Goal: Task Accomplishment & Management: Complete application form

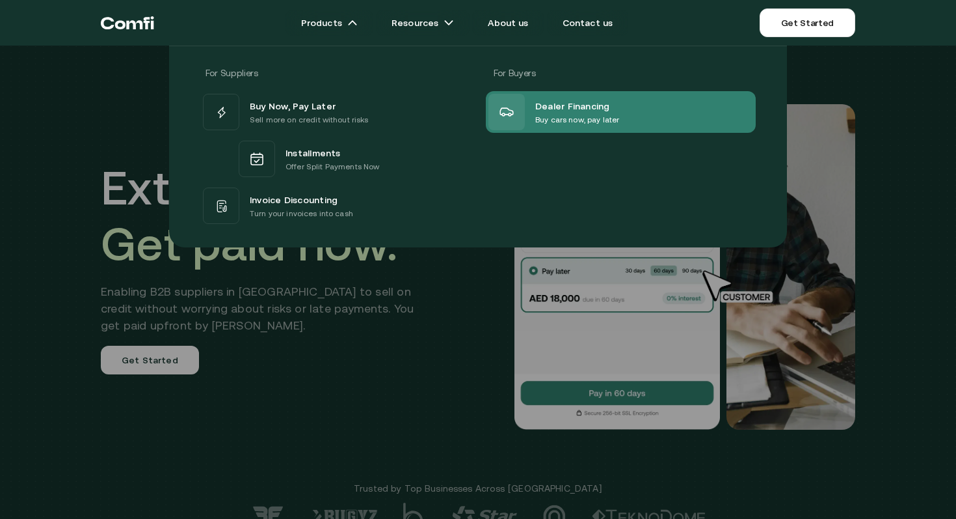
click at [555, 105] on span "Dealer Financing" at bounding box center [573, 106] width 75 height 16
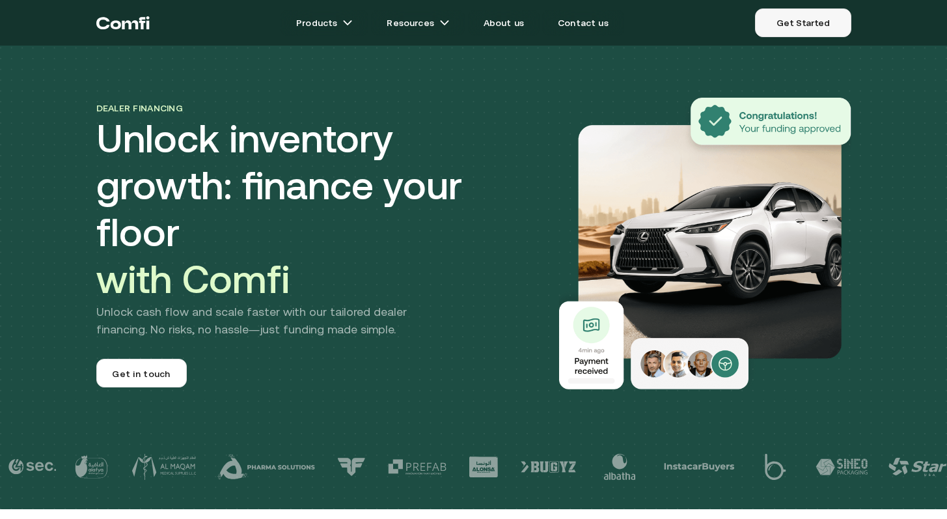
click at [828, 27] on link "Get Started" at bounding box center [803, 22] width 96 height 29
click at [813, 29] on link "Get Started" at bounding box center [803, 22] width 96 height 29
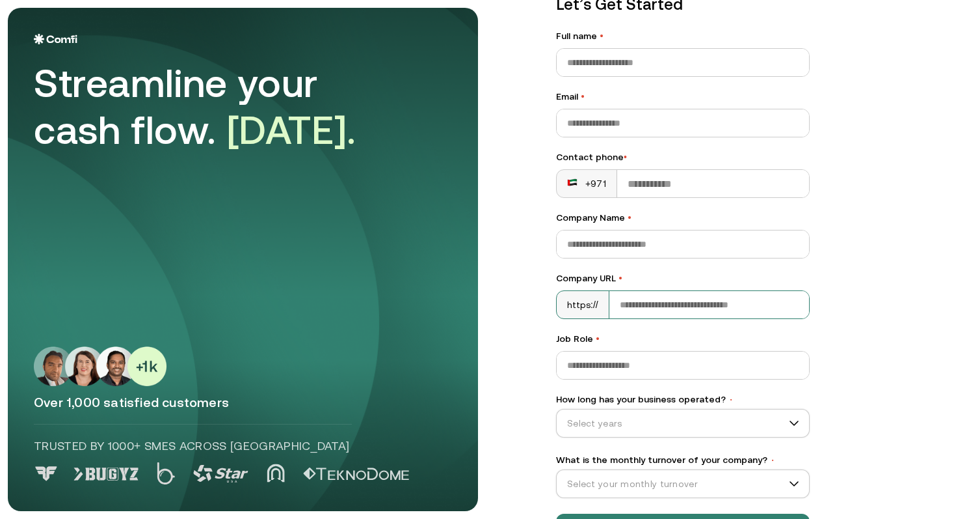
scroll to position [62, 0]
click at [787, 301] on input "Company URL •" at bounding box center [710, 303] width 200 height 27
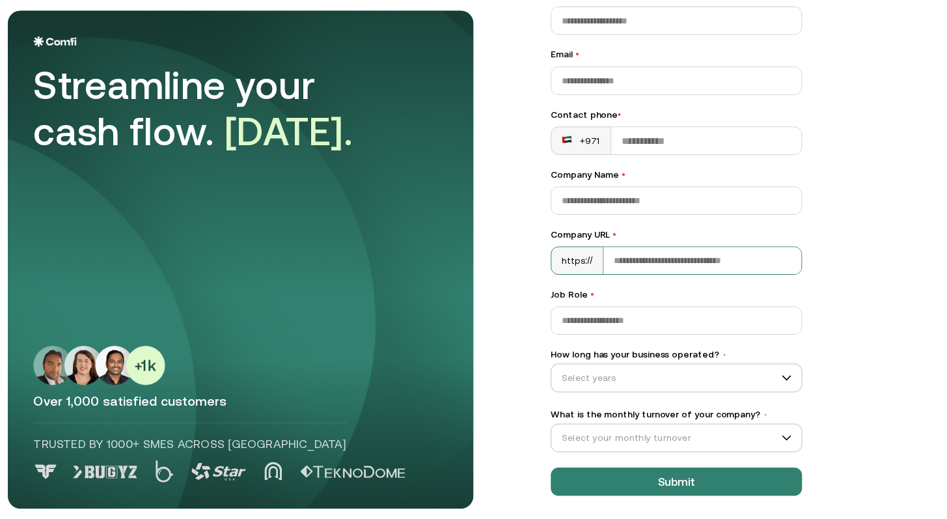
scroll to position [111, 0]
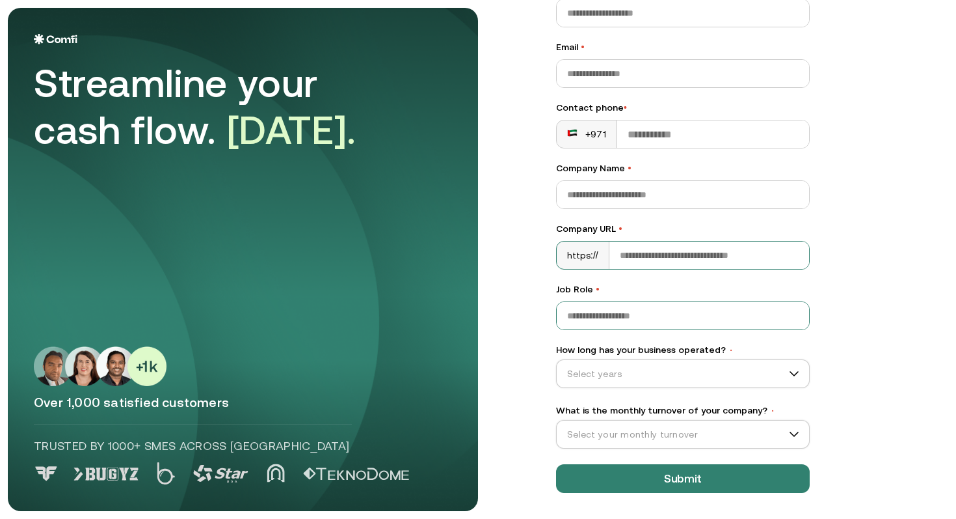
click at [769, 316] on input "Job Role •" at bounding box center [683, 315] width 252 height 27
click at [886, 286] on div "Let’s Get Started Full name • Email • Contact phone • +971 Company Name • Compa…" at bounding box center [739, 148] width 418 height 503
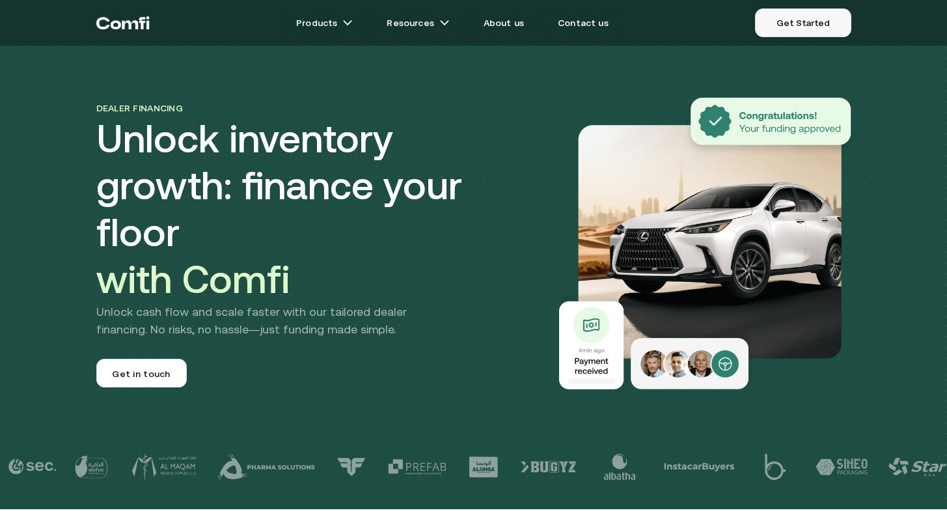
click at [808, 19] on link "Get Started" at bounding box center [803, 22] width 96 height 29
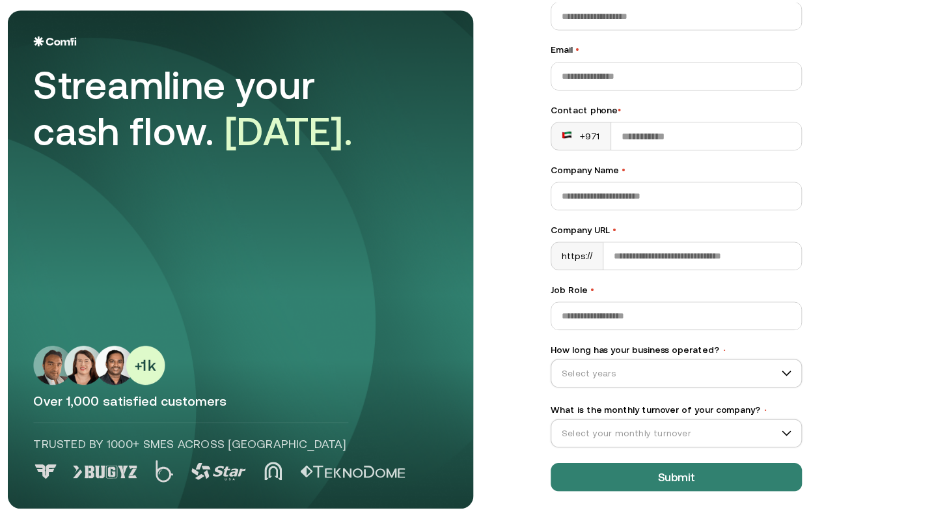
scroll to position [111, 0]
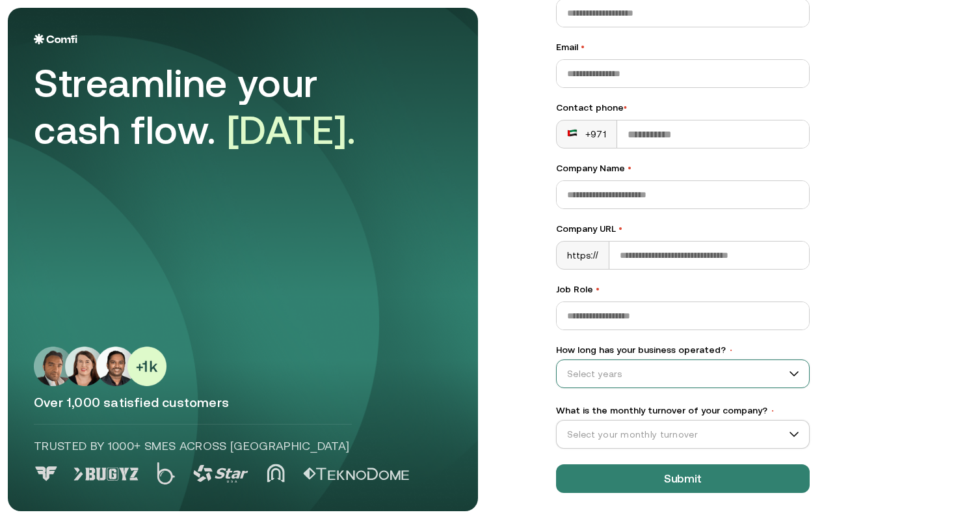
click at [780, 369] on input "How long has your business operated? •" at bounding box center [677, 374] width 241 height 20
click at [855, 377] on div "Let’s Get Started Full name • Email • Contact phone • +971 Company Name • Compa…" at bounding box center [739, 148] width 418 height 503
click at [791, 435] on input "What is the monthly turnover of your company? •" at bounding box center [677, 434] width 241 height 20
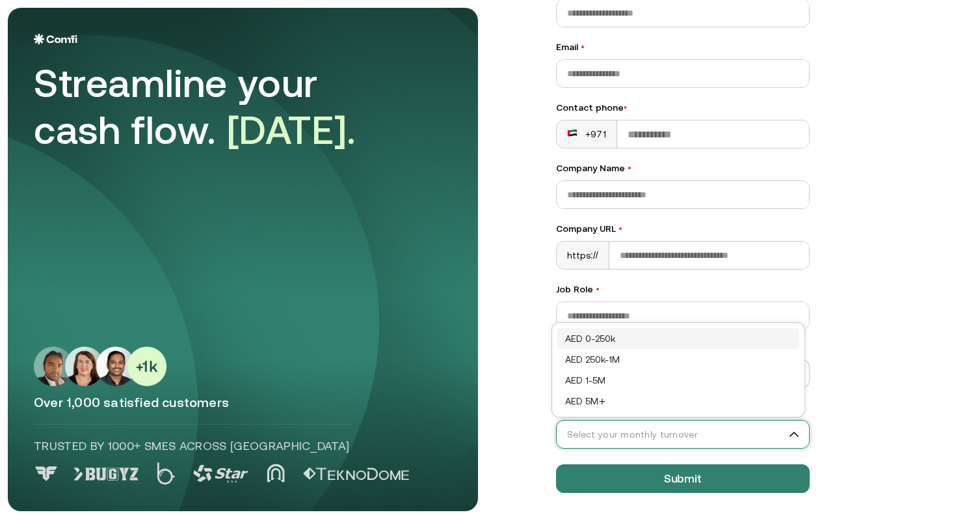
click at [848, 323] on div "Let’s Get Started Full name • Email • Contact phone • +971 Company Name • Compa…" at bounding box center [739, 148] width 418 height 503
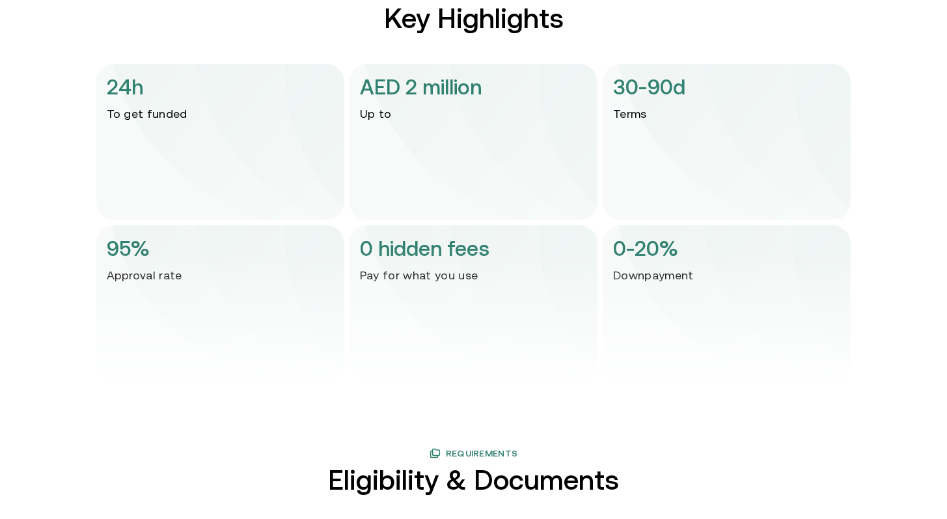
scroll to position [1856, 0]
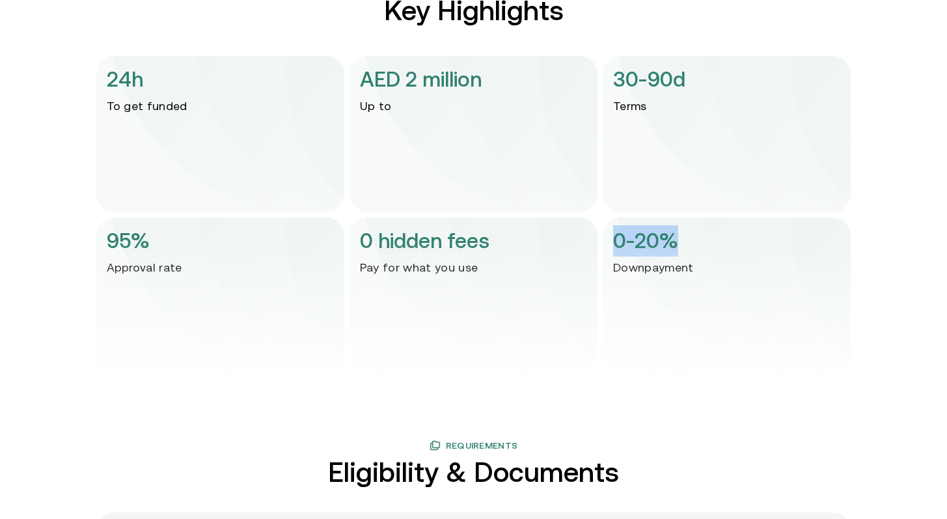
drag, startPoint x: 620, startPoint y: 239, endPoint x: 693, endPoint y: 232, distance: 73.3
click at [693, 232] on div "0-20% Downpayment" at bounding box center [727, 295] width 248 height 156
click at [705, 258] on img at bounding box center [473, 319] width 755 height 156
click at [668, 310] on img at bounding box center [473, 319] width 755 height 156
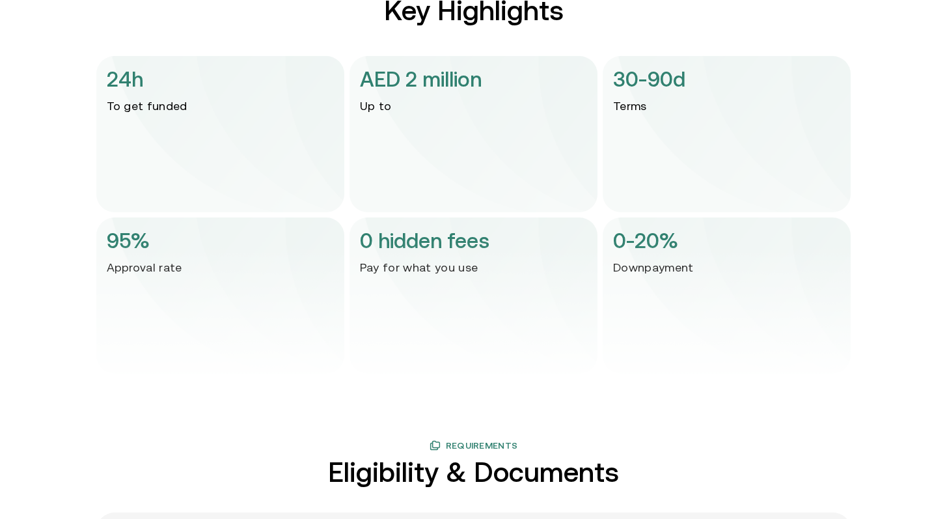
click at [904, 302] on main "Products Resources About us Contact us Get Started Menu Close Dealer financing …" at bounding box center [473, 7] width 947 height 3727
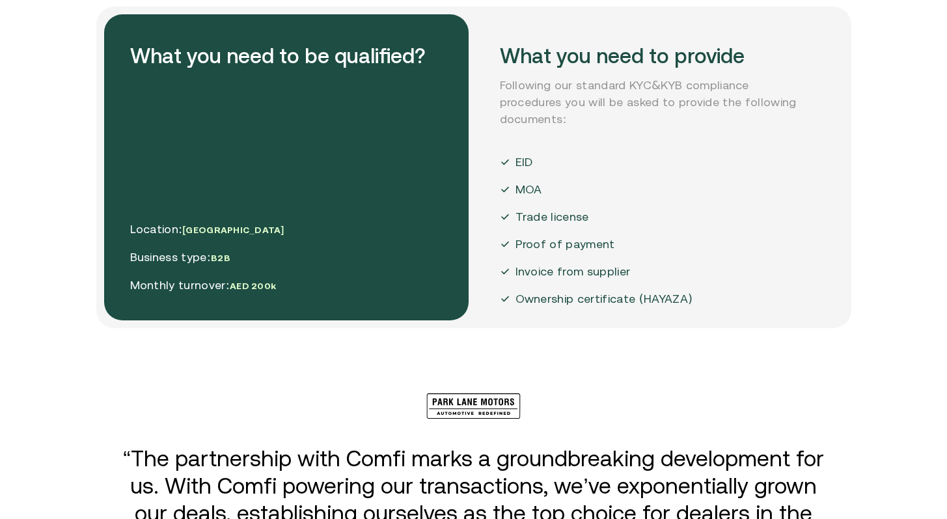
scroll to position [2355, 0]
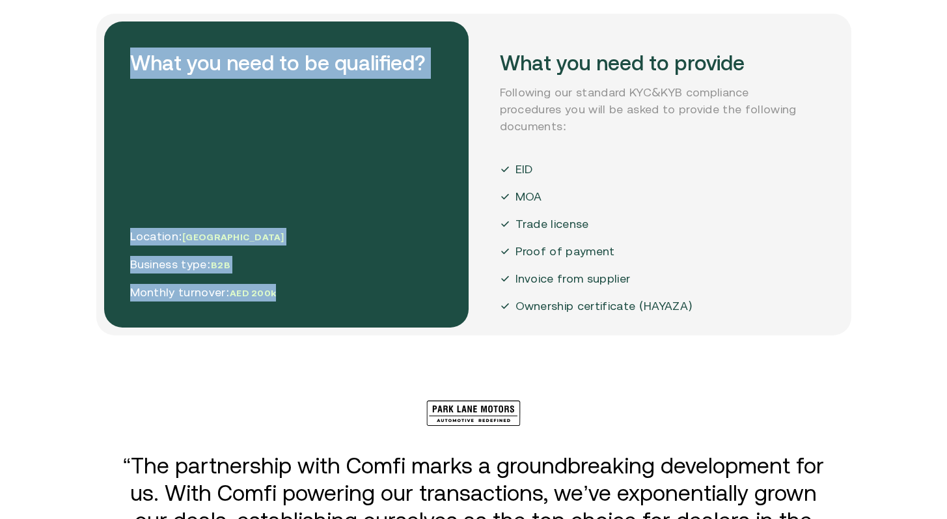
drag, startPoint x: 128, startPoint y: 55, endPoint x: 295, endPoint y: 304, distance: 300.1
click at [295, 304] on div "What you need to be qualified? Location: [GEOGRAPHIC_DATA] Business type: B2B M…" at bounding box center [286, 174] width 364 height 306
click at [238, 293] on span "AED 200k" at bounding box center [253, 293] width 46 height 10
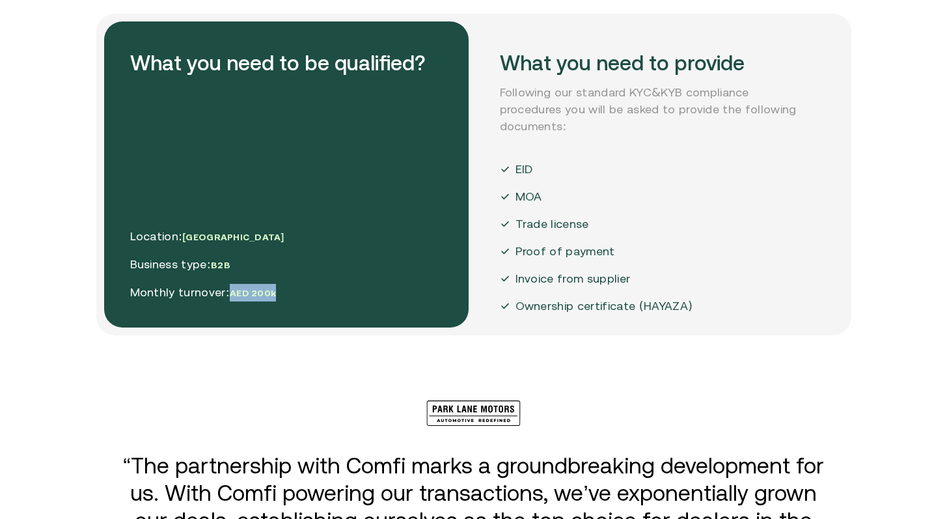
drag, startPoint x: 232, startPoint y: 293, endPoint x: 285, endPoint y: 292, distance: 52.7
click at [285, 292] on div "What you need to be qualified? Location: [GEOGRAPHIC_DATA] Business type: B2B M…" at bounding box center [286, 174] width 364 height 306
drag, startPoint x: 284, startPoint y: 296, endPoint x: 83, endPoint y: 301, distance: 201.1
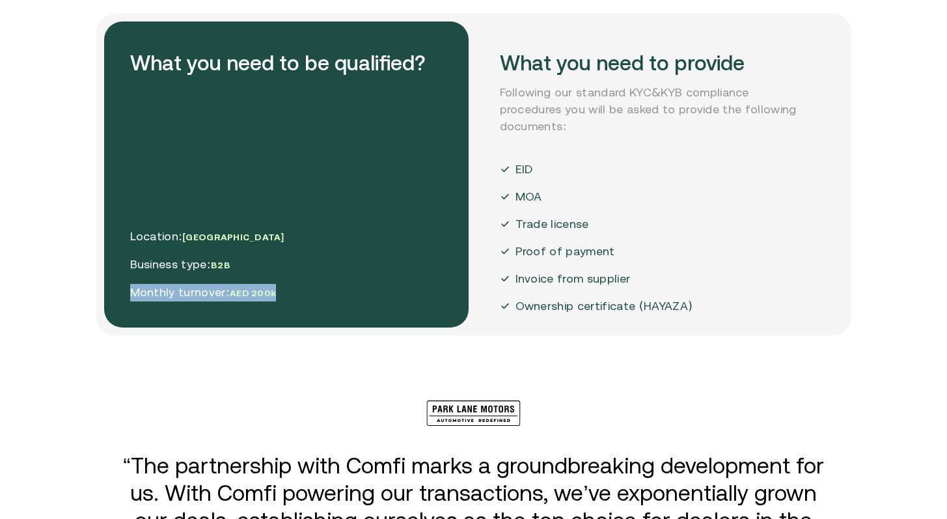
click at [367, 306] on div "What you need to be qualified? Location: [GEOGRAPHIC_DATA] Business type: B2B M…" at bounding box center [286, 174] width 364 height 306
